Goal: Complete application form: Complete application form

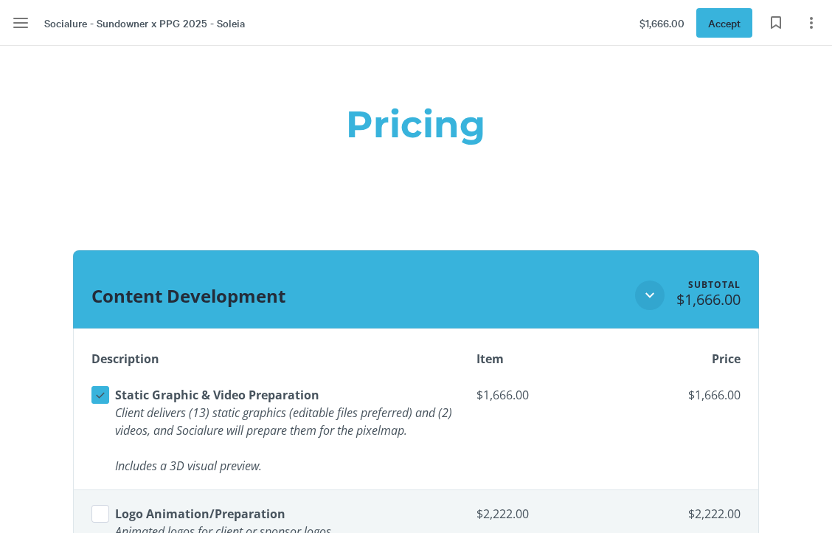
scroll to position [1222, 0]
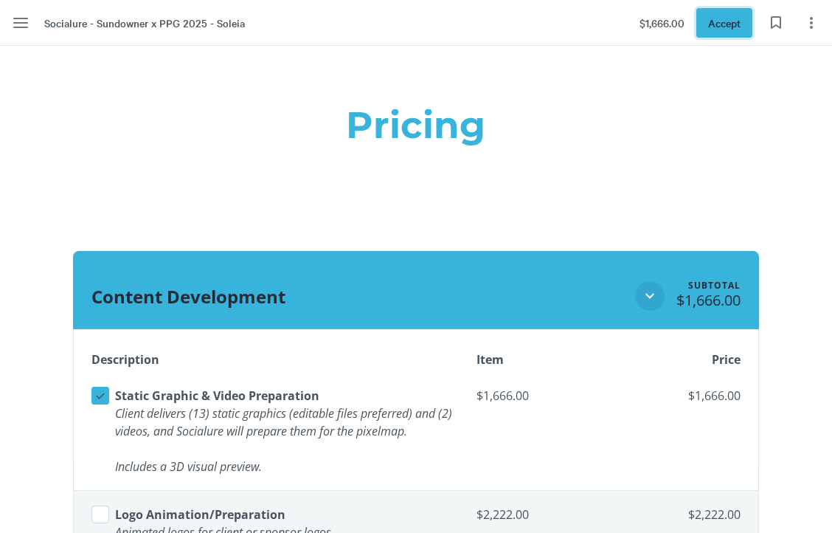
click at [728, 21] on span "Accept" at bounding box center [724, 23] width 32 height 16
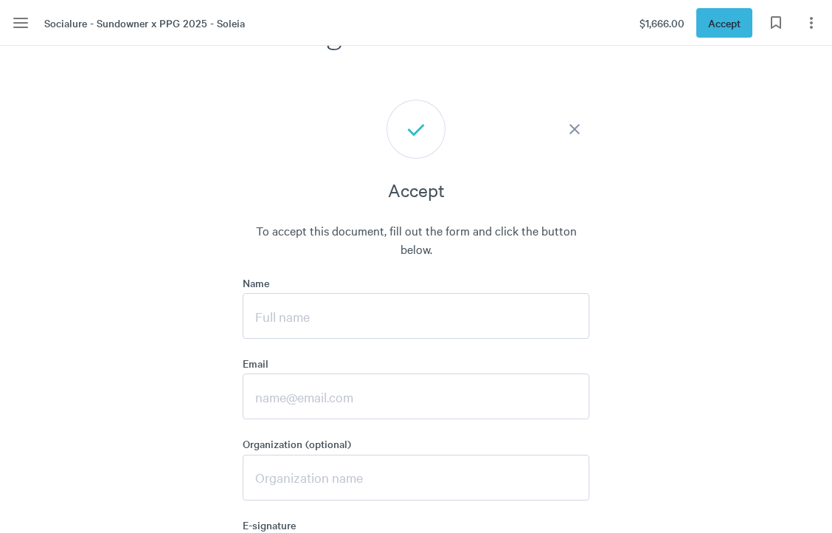
scroll to position [4841, 0]
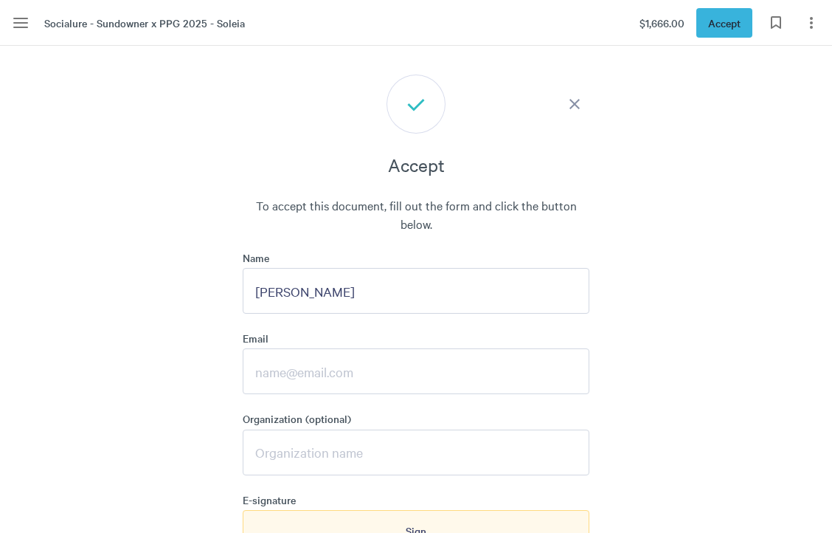
click at [375, 294] on input "[PERSON_NAME]" at bounding box center [416, 291] width 347 height 46
type input "[PERSON_NAME]"
type input "[PERSON_NAME][EMAIL_ADDRESS][DOMAIN_NAME]"
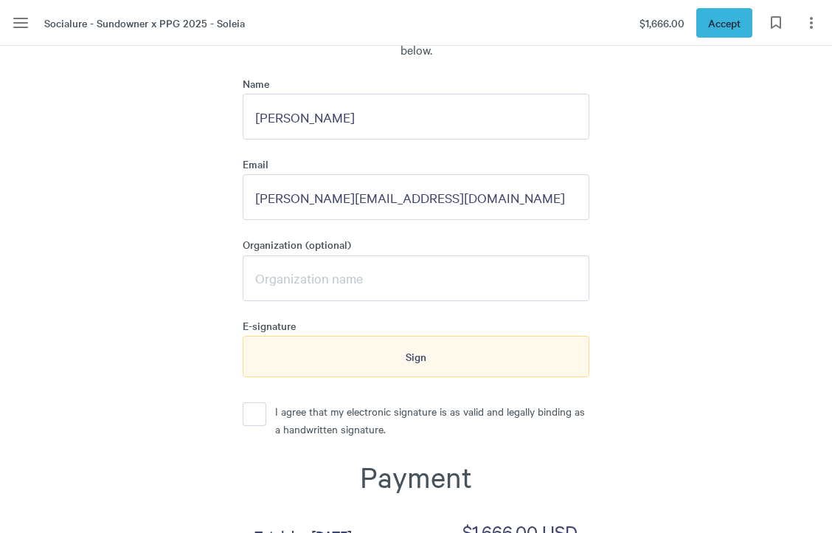
scroll to position [5014, 0]
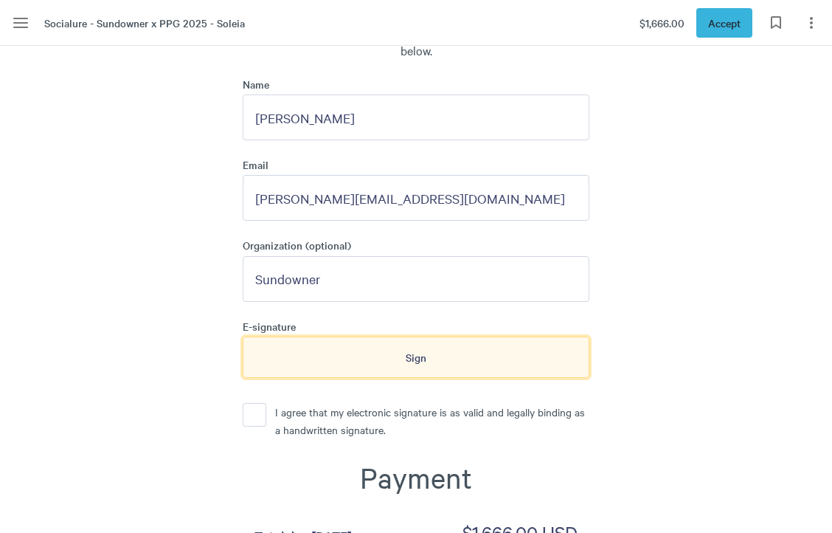
type input "Sundowner"
click at [392, 361] on div "Sign" at bounding box center [416, 356] width 347 height 41
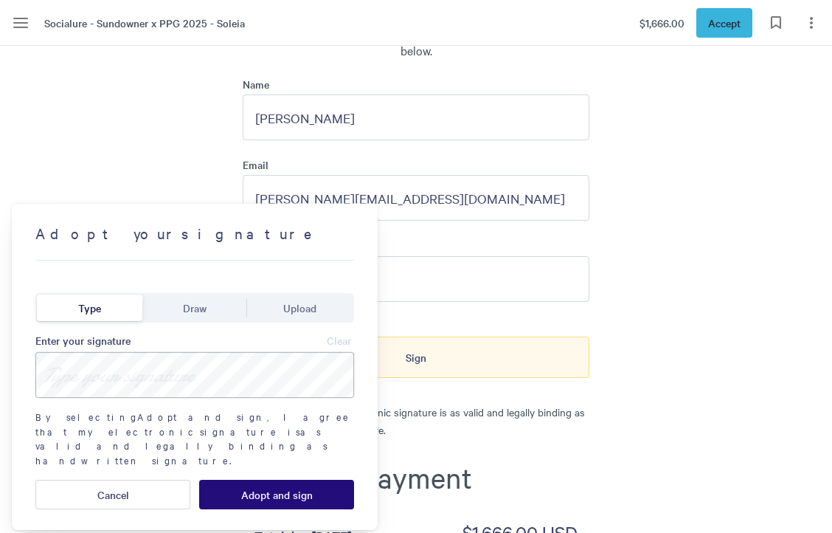
drag, startPoint x: 82, startPoint y: 370, endPoint x: 86, endPoint y: 384, distance: 15.2
click at [86, 385] on input at bounding box center [194, 375] width 319 height 46
type input "[PERSON_NAME]"
click at [277, 488] on span "Adopt and sign" at bounding box center [277, 494] width 72 height 12
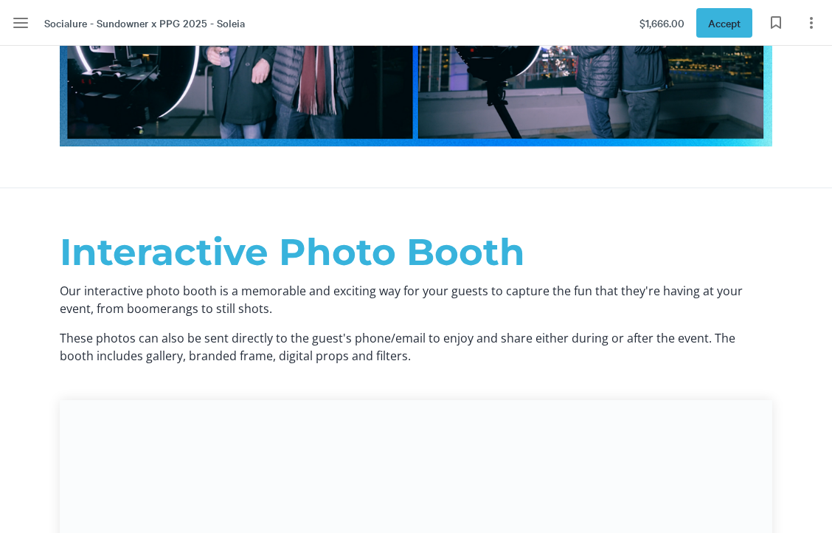
scroll to position [12508, 0]
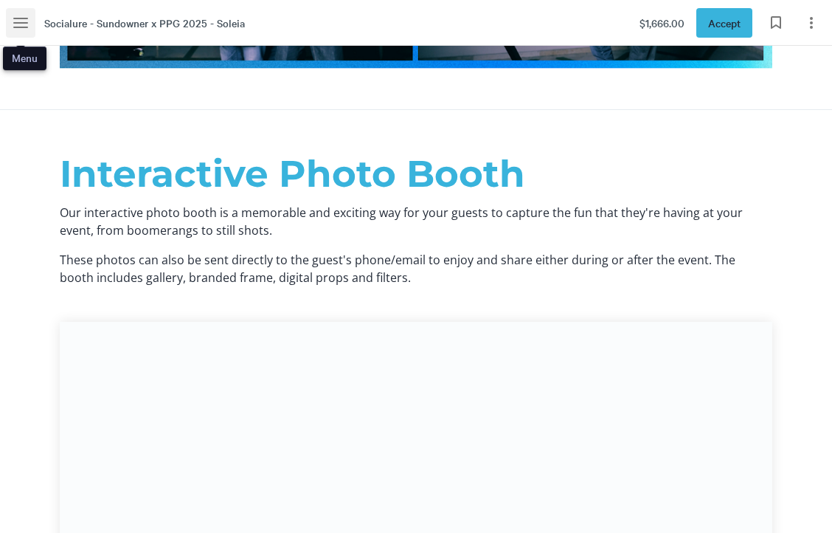
click at [21, 21] on icon "Menu" at bounding box center [21, 23] width 18 height 18
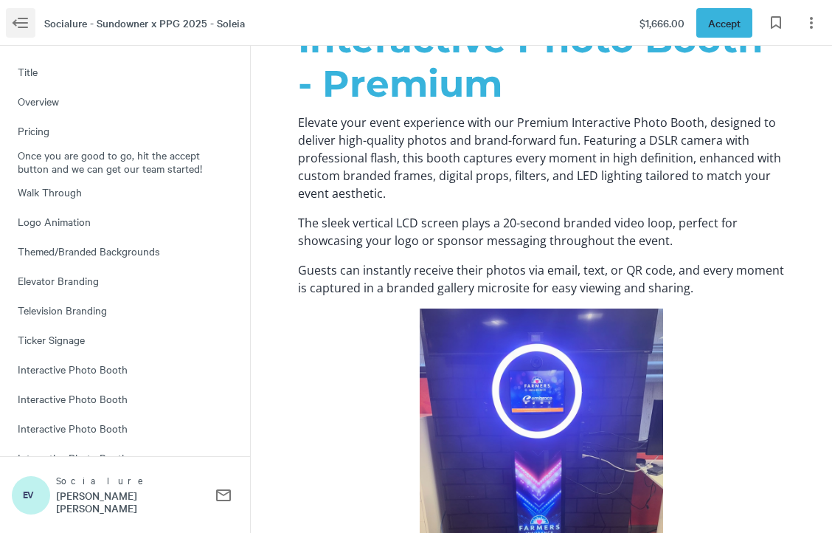
click at [668, 15] on span "$1,666.00" at bounding box center [662, 23] width 45 height 16
click at [805, 22] on icon "Page options" at bounding box center [812, 23] width 18 height 18
click at [192, 13] on div "Socialure - Sundowner x PPG 2025 - Soleia" at bounding box center [125, 23] width 239 height 30
click at [23, 21] on icon "Menu" at bounding box center [21, 23] width 18 height 18
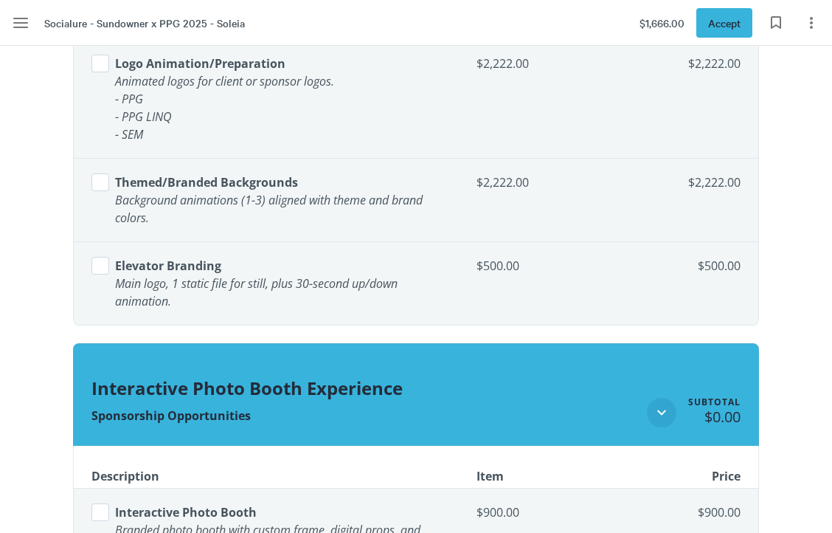
scroll to position [1633, 1]
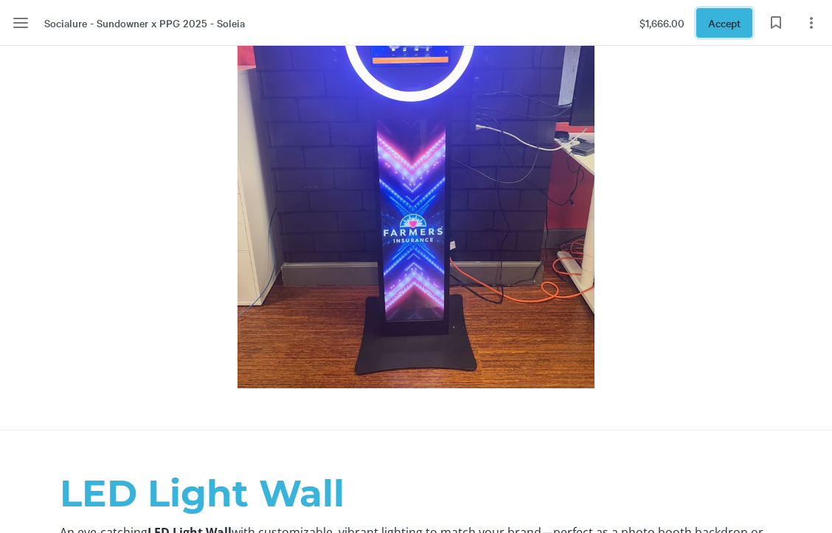
click at [736, 26] on span "Accept" at bounding box center [724, 23] width 32 height 16
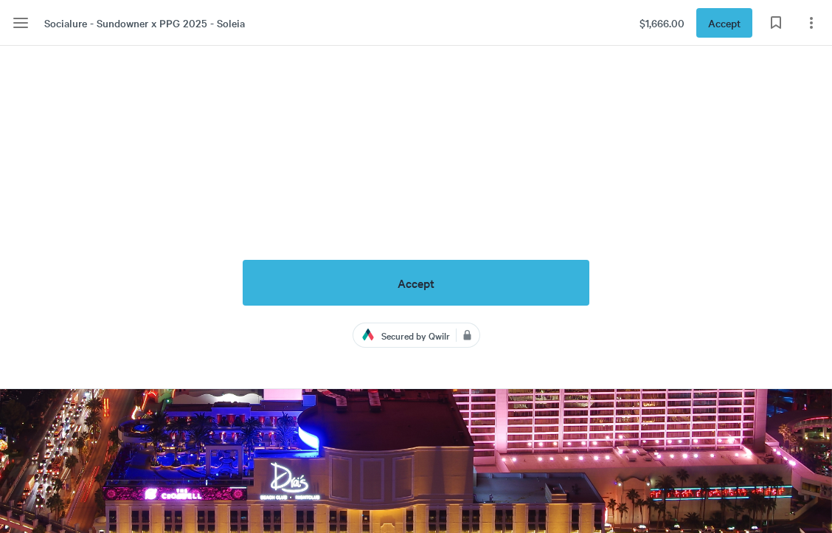
scroll to position [6007, 0]
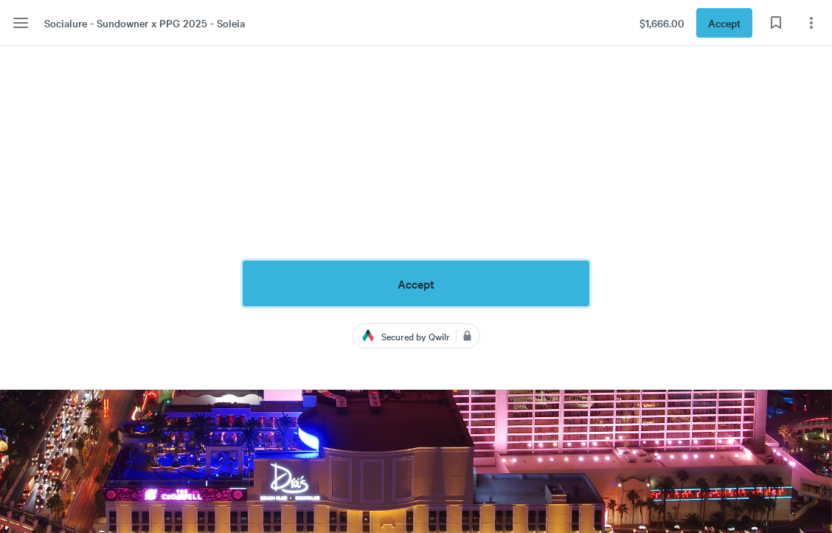
click at [435, 277] on span "Accept" at bounding box center [416, 283] width 37 height 13
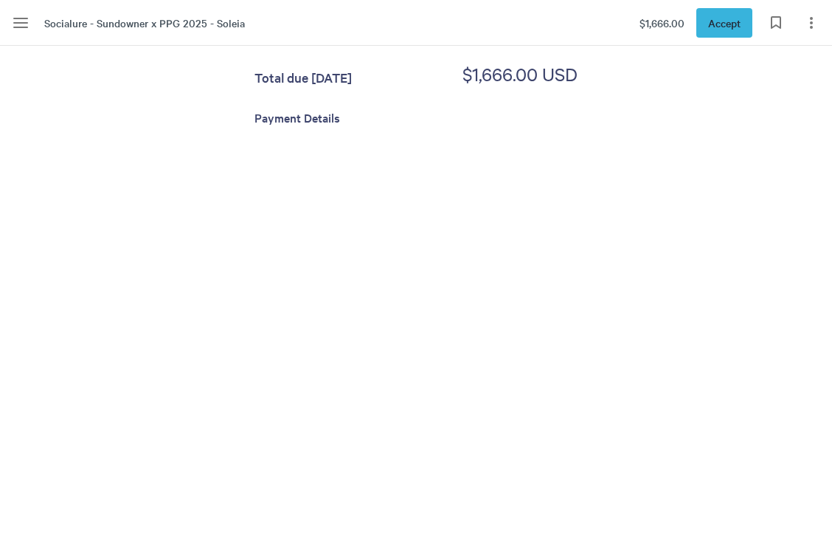
scroll to position [5265, 0]
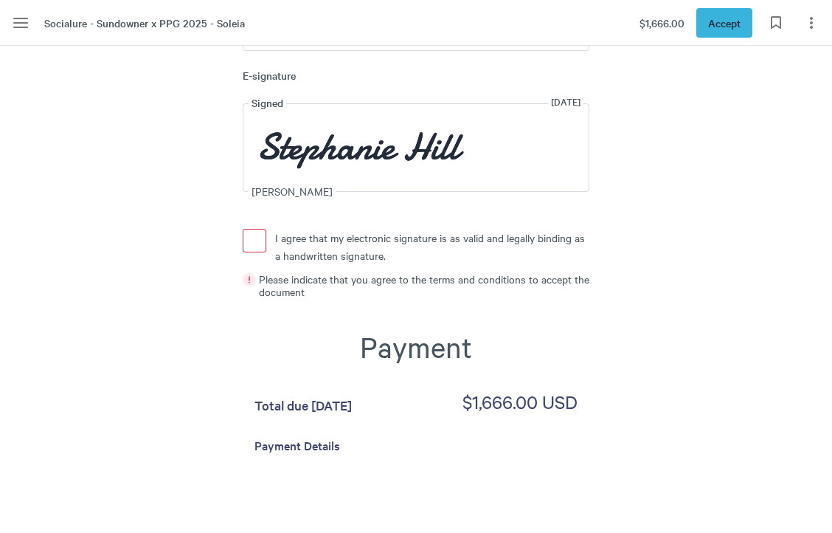
click at [255, 236] on button "I agree that my electronic signature is as valid and legally binding as a handw…" at bounding box center [255, 241] width 24 height 24
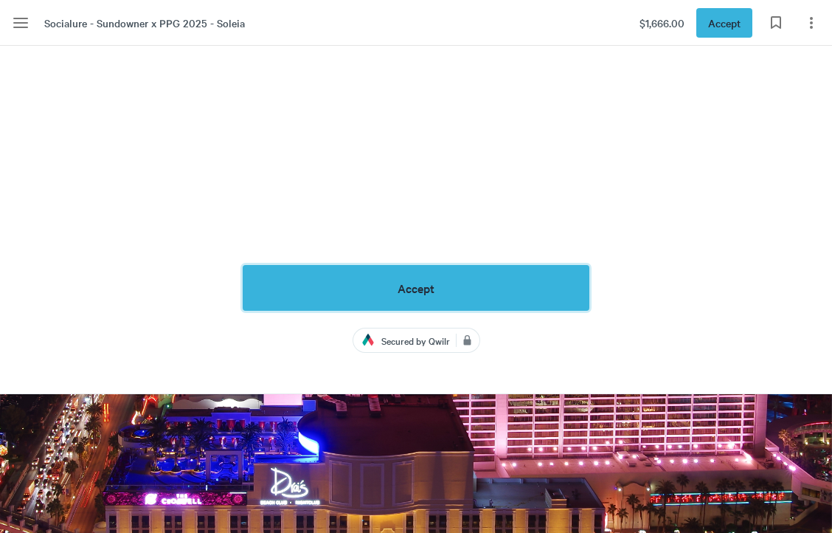
scroll to position [6002, 0]
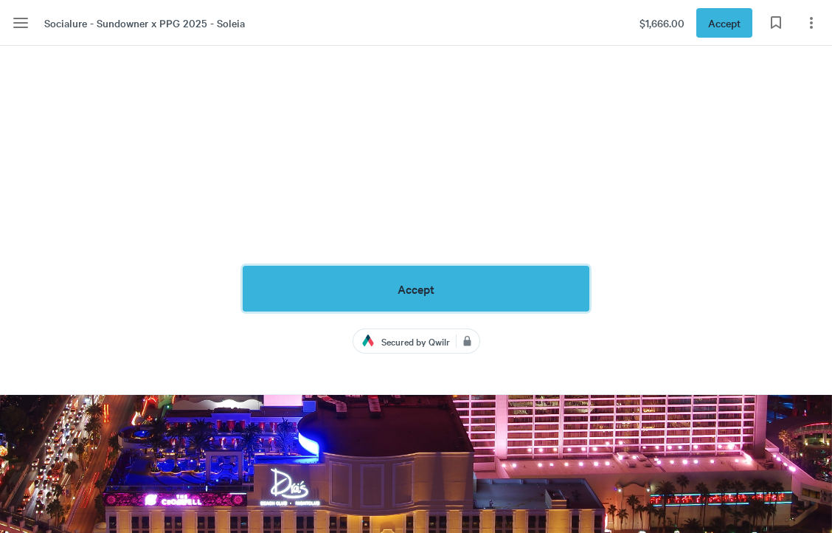
click at [444, 286] on button "Accept" at bounding box center [416, 289] width 347 height 46
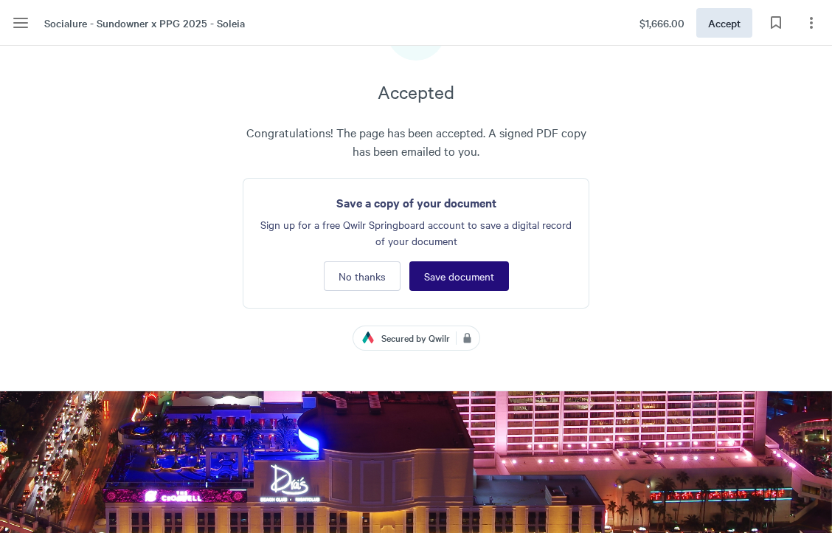
scroll to position [4913, 0]
